Goal: Task Accomplishment & Management: Use online tool/utility

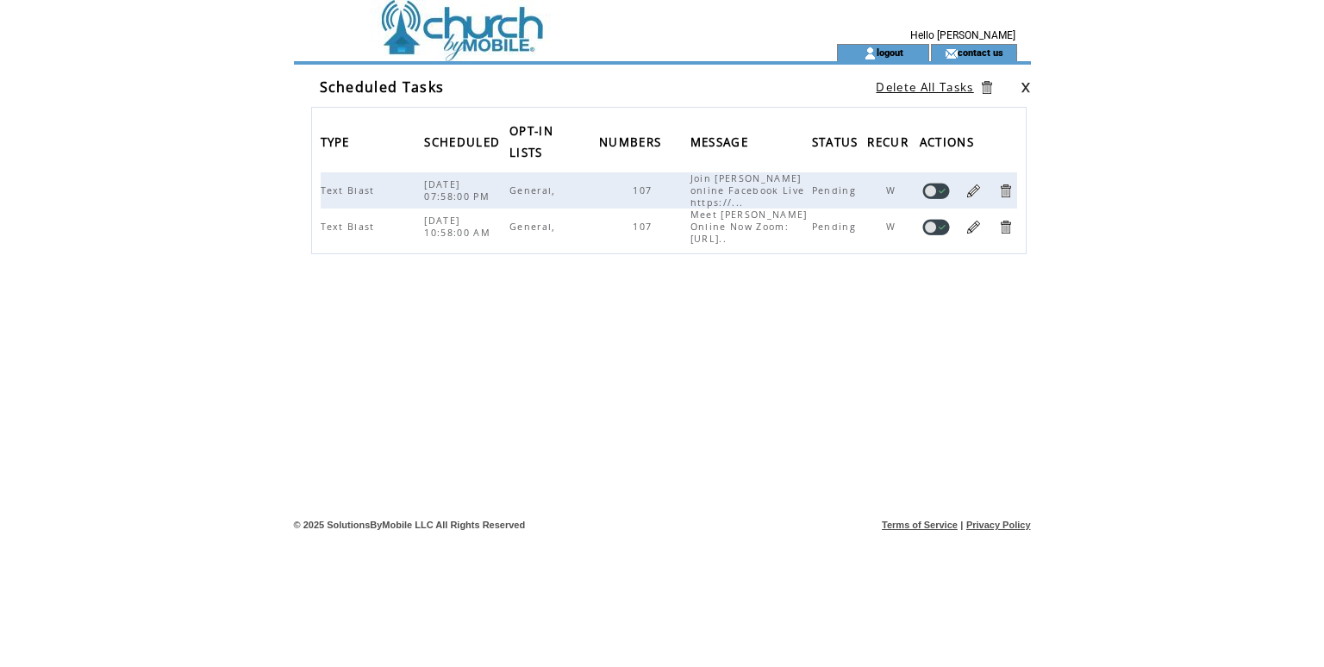
click at [973, 190] on link at bounding box center [974, 191] width 16 height 16
click at [980, 187] on link at bounding box center [974, 191] width 16 height 16
